Goal: Task Accomplishment & Management: Use online tool/utility

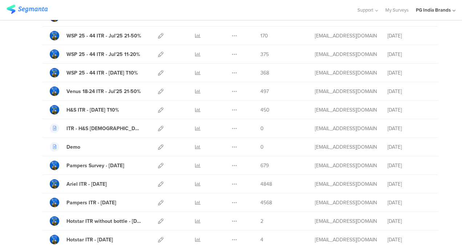
scroll to position [201, 0]
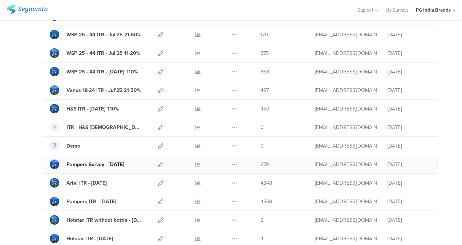
click at [107, 163] on div "Pampers Survey - Jan'25" at bounding box center [95, 164] width 58 height 8
click at [158, 164] on icon at bounding box center [160, 163] width 5 height 5
click at [115, 163] on div "Pampers Survey - Jan'25" at bounding box center [95, 164] width 58 height 8
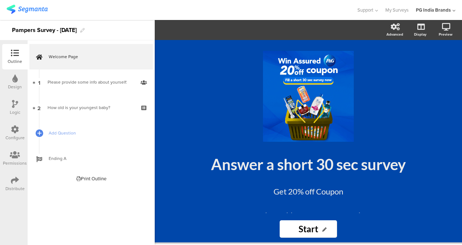
click at [69, 28] on div "Pampers Survey - Jan'25" at bounding box center [44, 30] width 65 height 12
click at [38, 30] on div "Pampers Survey - Aug'25" at bounding box center [44, 30] width 65 height 12
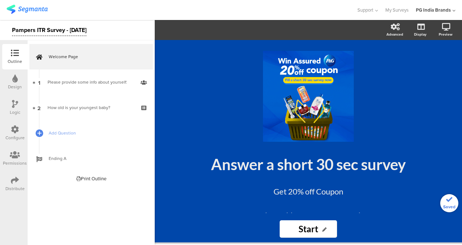
click at [105, 32] on div "Pampers ITR Survey - [DATE]" at bounding box center [77, 30] width 155 height 20
click at [118, 27] on div "Pampers ITR Survey - [DATE]" at bounding box center [77, 30] width 155 height 20
click at [124, 31] on div "Pampers ITR Survey - [DATE]" at bounding box center [77, 30] width 155 height 20
click at [16, 180] on icon at bounding box center [15, 180] width 8 height 8
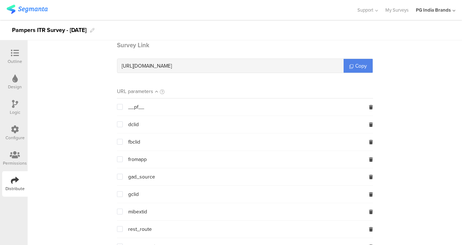
scroll to position [98, 0]
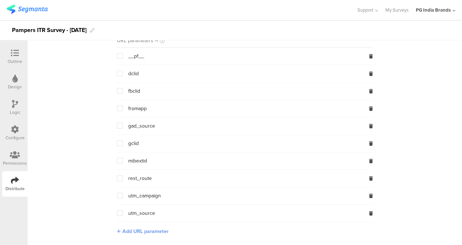
click at [143, 230] on span "Add URL parameter" at bounding box center [145, 231] width 46 height 8
click at [147, 230] on input "text" at bounding box center [165, 231] width 96 height 12
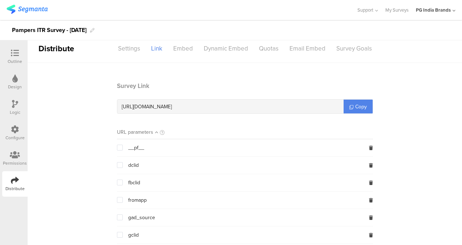
scroll to position [0, 0]
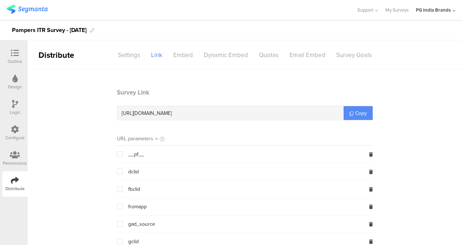
click at [357, 115] on span "Copy" at bounding box center [361, 113] width 12 height 8
click at [41, 7] on img at bounding box center [27, 9] width 41 height 9
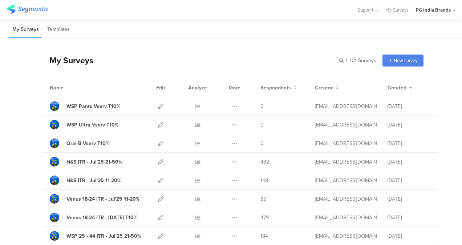
drag, startPoint x: 453, startPoint y: 46, endPoint x: 453, endPoint y: 52, distance: 5.1
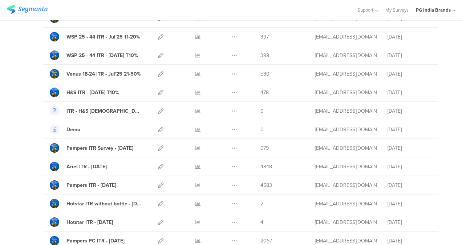
scroll to position [218, 0]
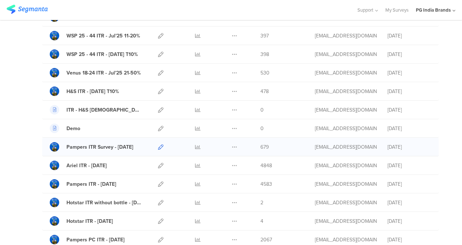
click at [158, 145] on icon at bounding box center [160, 146] width 5 height 5
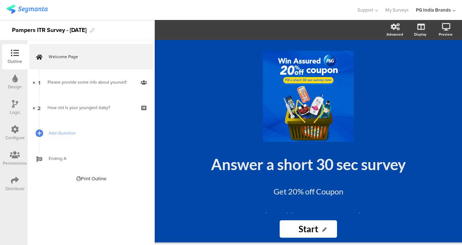
click at [48, 28] on div "Pampers ITR Survey - [DATE]" at bounding box center [49, 30] width 74 height 12
click at [119, 25] on div "Pampers Survey - [DATE]" at bounding box center [77, 30] width 155 height 20
click at [131, 14] on div at bounding box center [178, 10] width 343 height 12
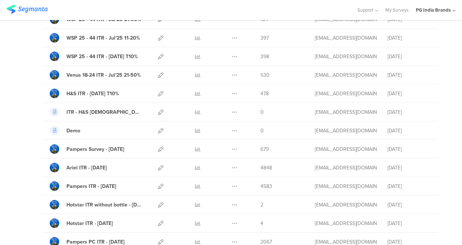
scroll to position [217, 0]
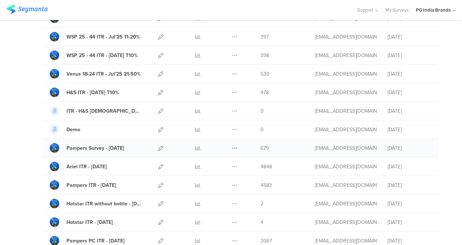
click at [232, 147] on icon at bounding box center [234, 147] width 5 height 5
click at [94, 182] on div "Pampers ITR - [DATE]" at bounding box center [91, 185] width 50 height 8
click at [232, 182] on icon at bounding box center [234, 184] width 5 height 5
click at [221, 201] on button "Duplicate" at bounding box center [220, 203] width 40 height 13
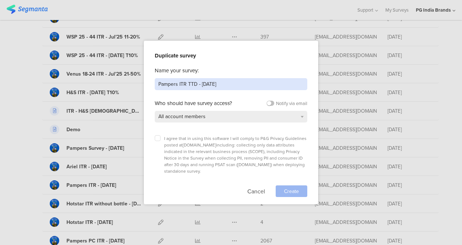
click at [220, 85] on input "Pampers ITR TTD - [DATE]" at bounding box center [231, 84] width 152 height 12
type input "Pampers ITR TTD - [DATE]"
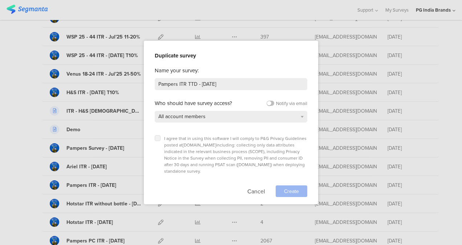
click at [156, 139] on icon at bounding box center [157, 137] width 3 height 3
click at [0, 0] on input "checkbox" at bounding box center [0, 0] width 0 height 0
click at [296, 187] on span "Create" at bounding box center [291, 191] width 15 height 8
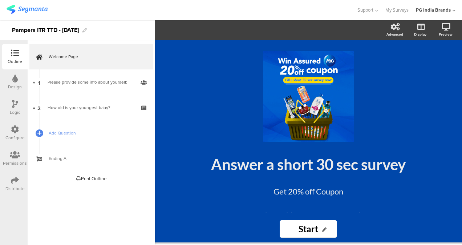
click at [19, 179] on div "Distribute" at bounding box center [14, 183] width 25 height 25
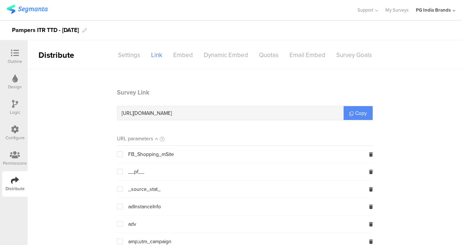
click at [357, 114] on span "Copy" at bounding box center [361, 113] width 12 height 8
click at [46, 11] on img at bounding box center [27, 9] width 41 height 9
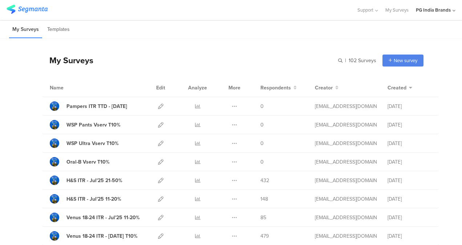
click at [273, 30] on div "My Surveys Templates" at bounding box center [231, 29] width 462 height 19
